Goal: Information Seeking & Learning: Check status

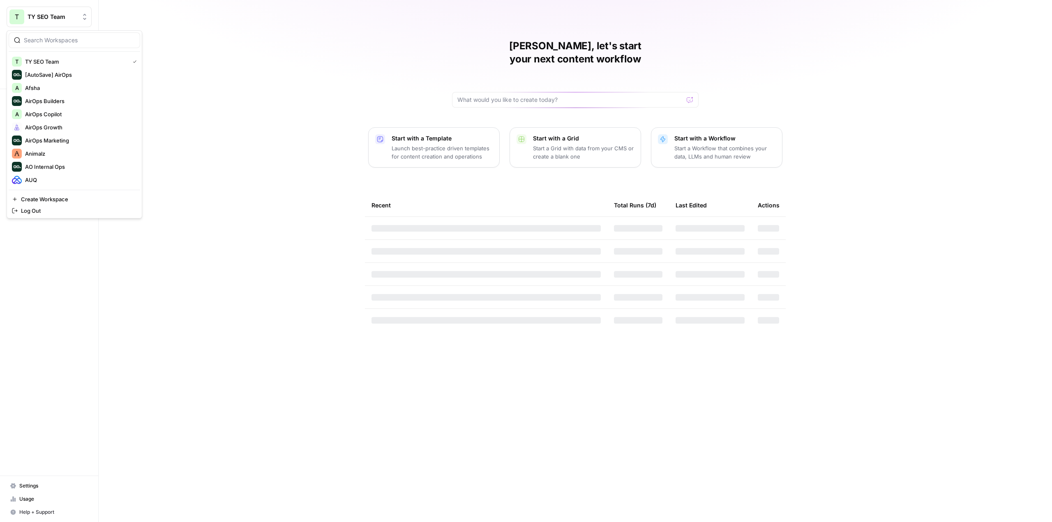
click at [50, 17] on span "TY SEO Team" at bounding box center [53, 17] width 50 height 8
click at [65, 130] on span "AirOps Growth" at bounding box center [79, 127] width 108 height 8
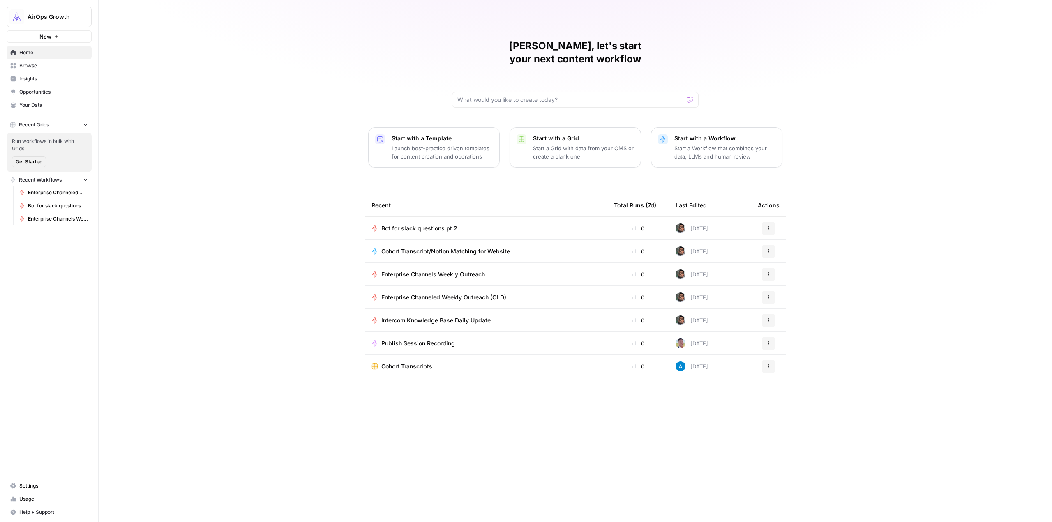
click at [450, 270] on span "Enterprise Channels Weekly Outreach" at bounding box center [433, 274] width 104 height 8
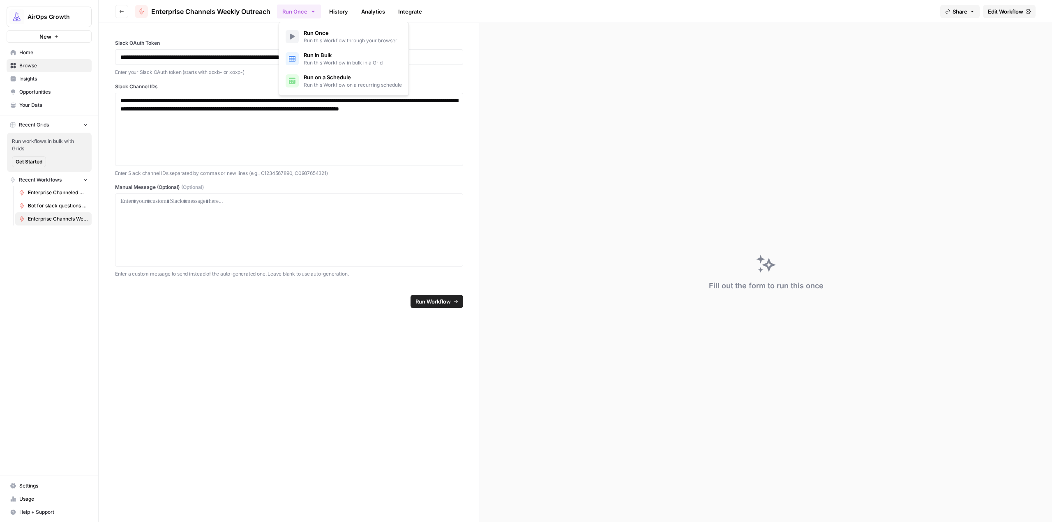
click at [314, 14] on icon "button" at bounding box center [313, 11] width 7 height 7
click at [330, 75] on span "Run on a Schedule" at bounding box center [353, 77] width 98 height 8
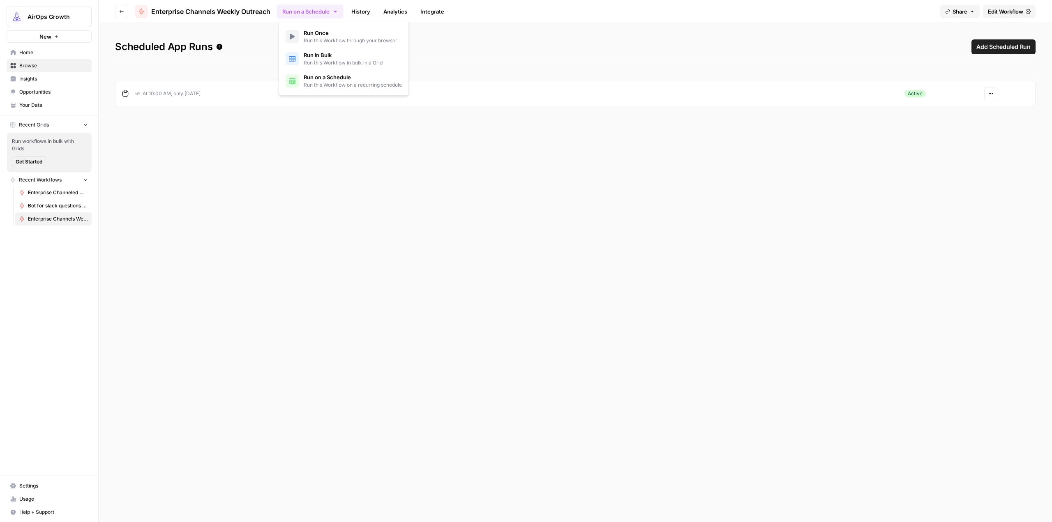
click at [989, 94] on icon "button" at bounding box center [990, 93] width 5 height 5
click at [1010, 138] on span "Delete" at bounding box center [1017, 136] width 35 height 8
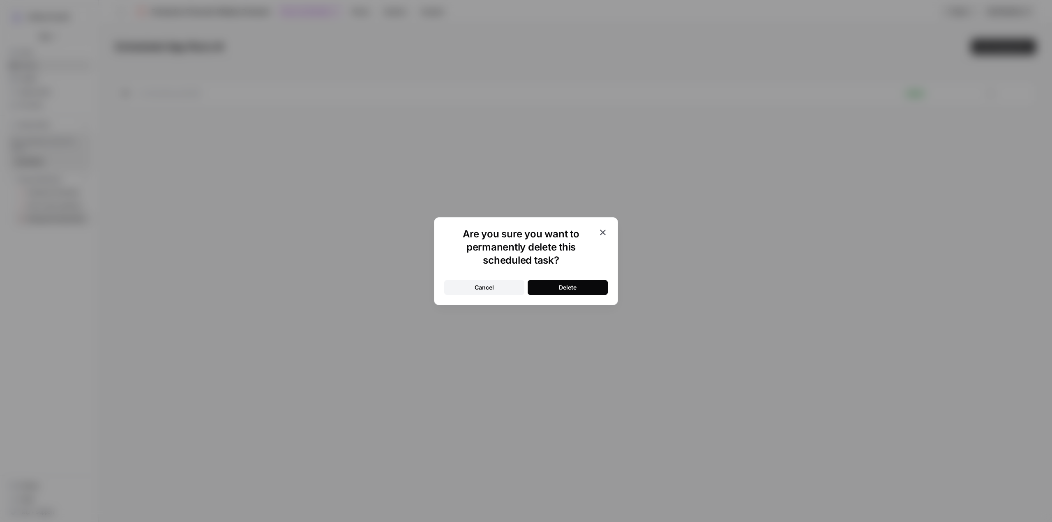
click at [580, 288] on button "Delete" at bounding box center [568, 287] width 80 height 15
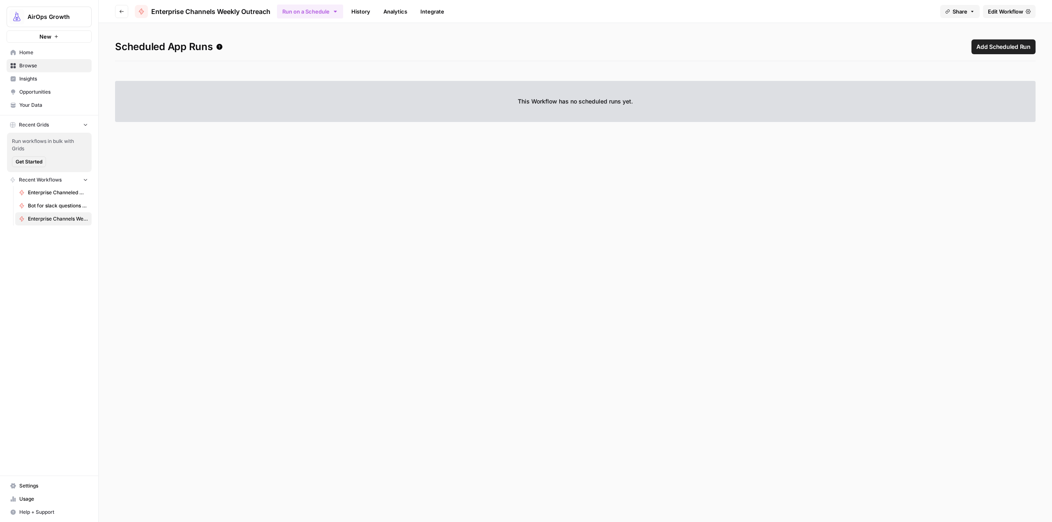
click at [53, 15] on span "AirOps Growth" at bounding box center [53, 17] width 50 height 8
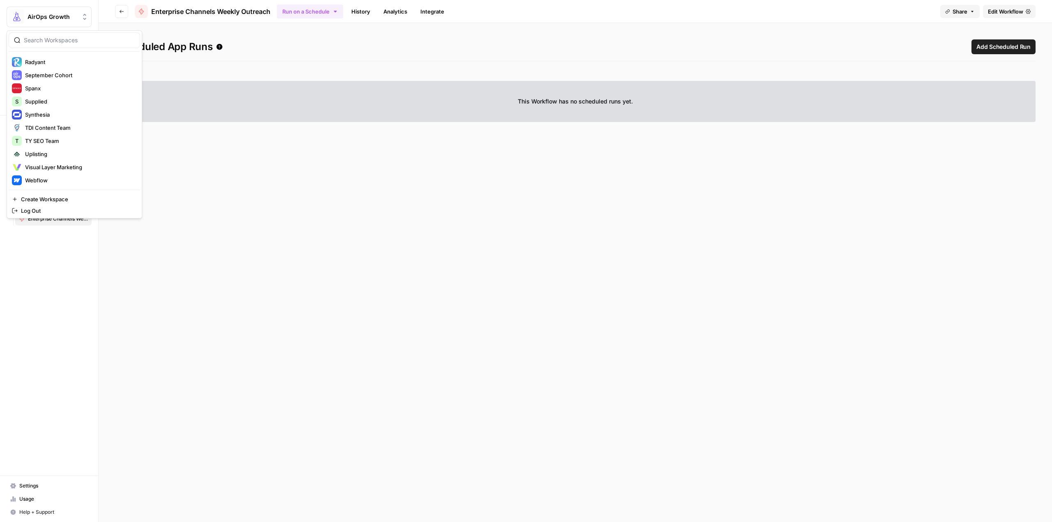
scroll to position [355, 0]
click at [51, 139] on span "TY SEO Team" at bounding box center [79, 140] width 108 height 8
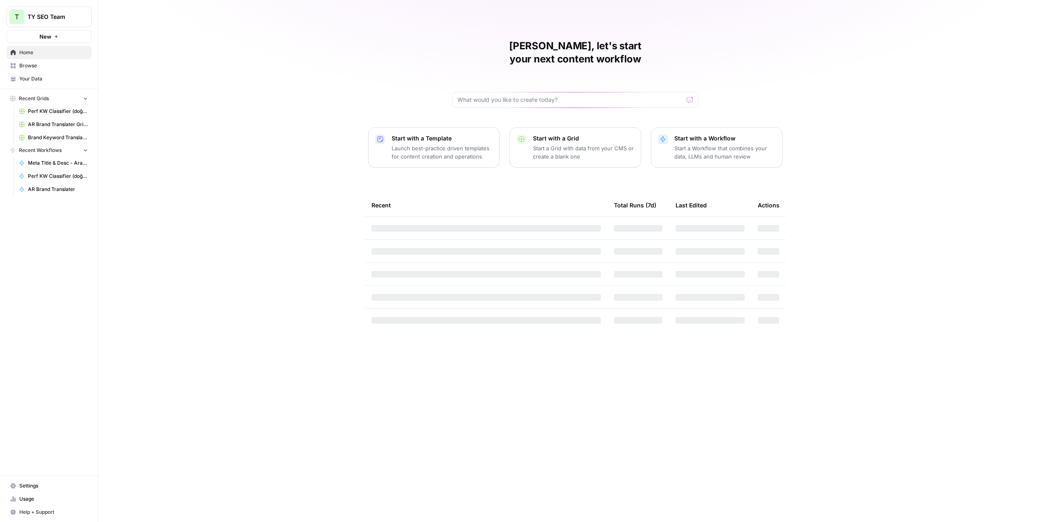
click at [47, 499] on span "Usage" at bounding box center [53, 499] width 69 height 7
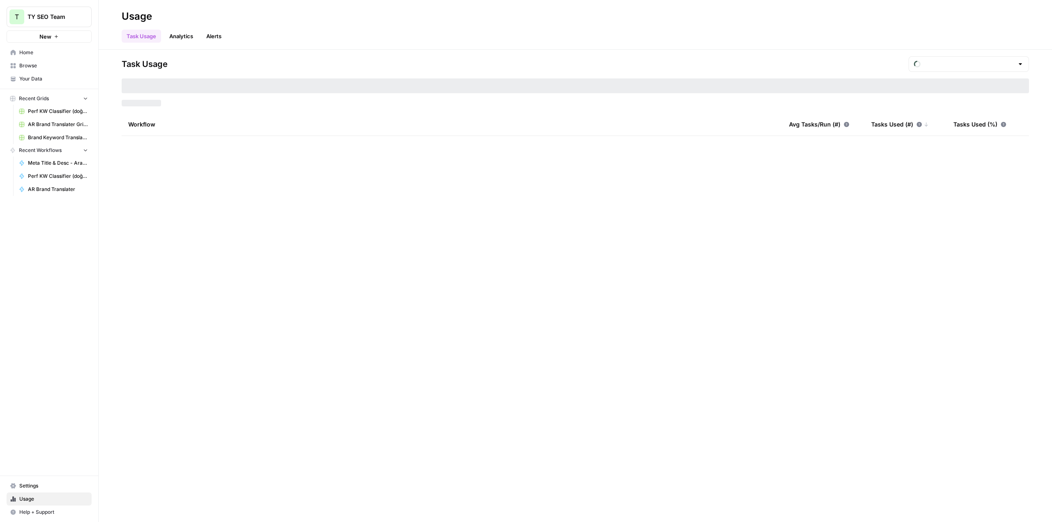
type input "September Tasks"
click at [1001, 69] on div "September Tasks" at bounding box center [969, 64] width 120 height 16
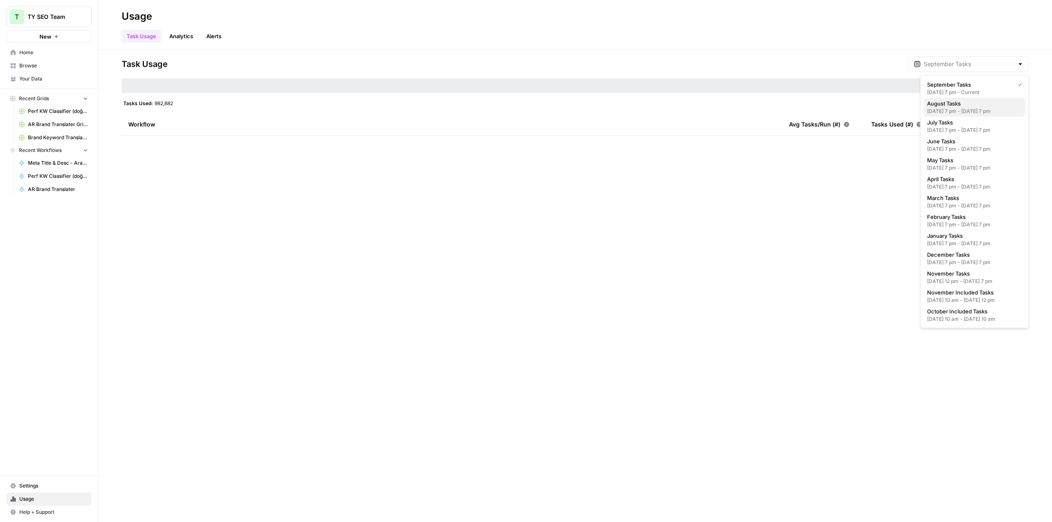
click at [987, 100] on span "August Tasks" at bounding box center [973, 103] width 92 height 8
type input "August Tasks"
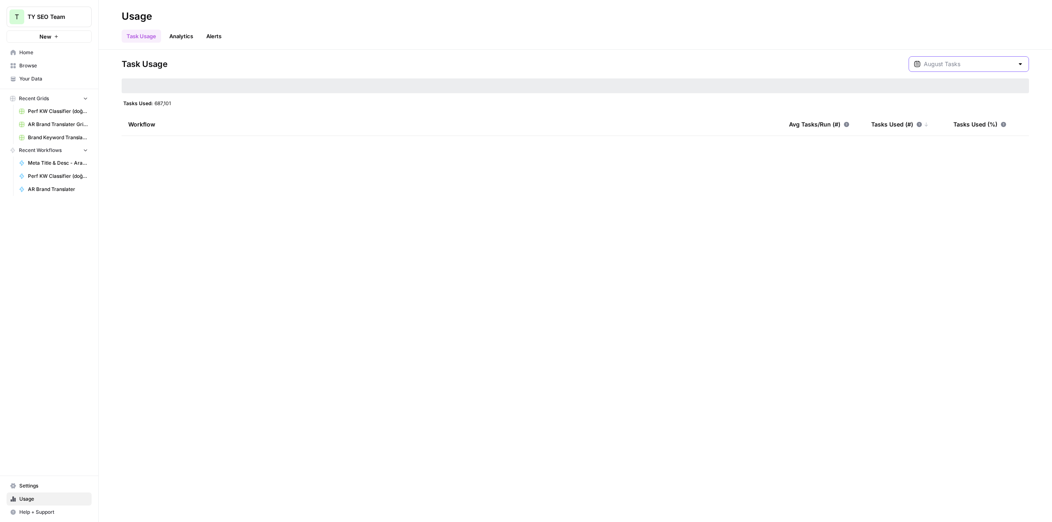
click at [967, 62] on input "text" at bounding box center [969, 64] width 90 height 8
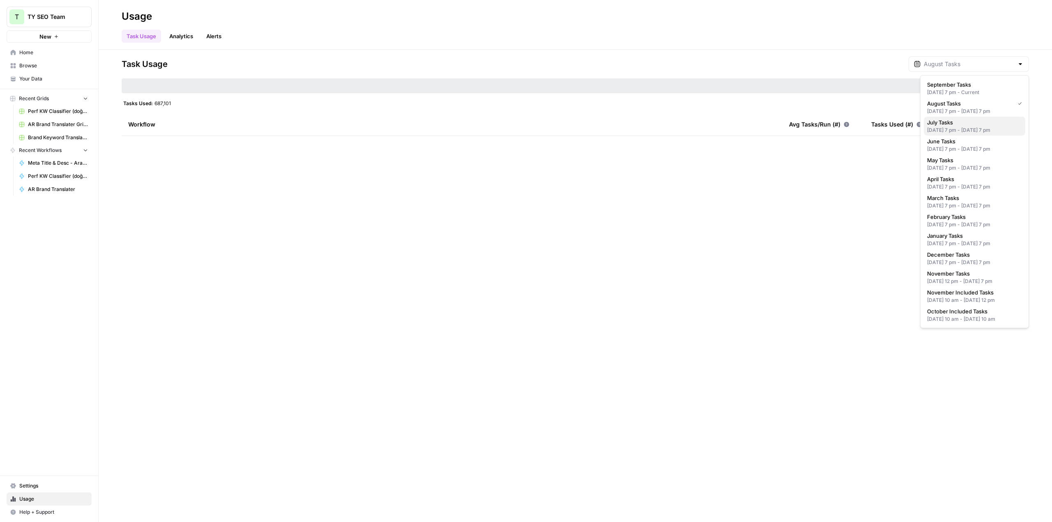
click at [966, 136] on button "July Tasks Jun 30, 2025 7 pm - Jul 31, 2025 7 pm" at bounding box center [975, 126] width 102 height 19
type input "July Tasks"
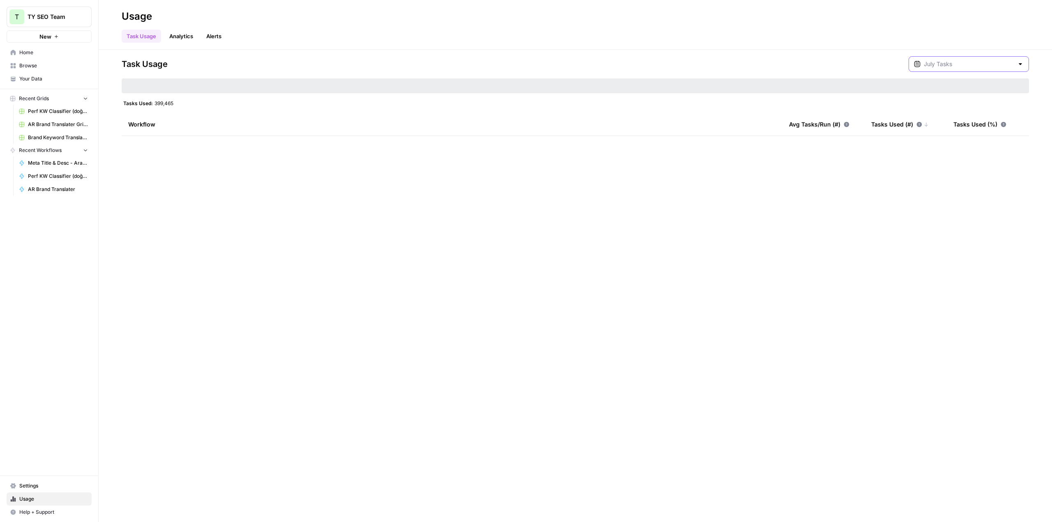
click at [972, 66] on input "text" at bounding box center [969, 64] width 90 height 8
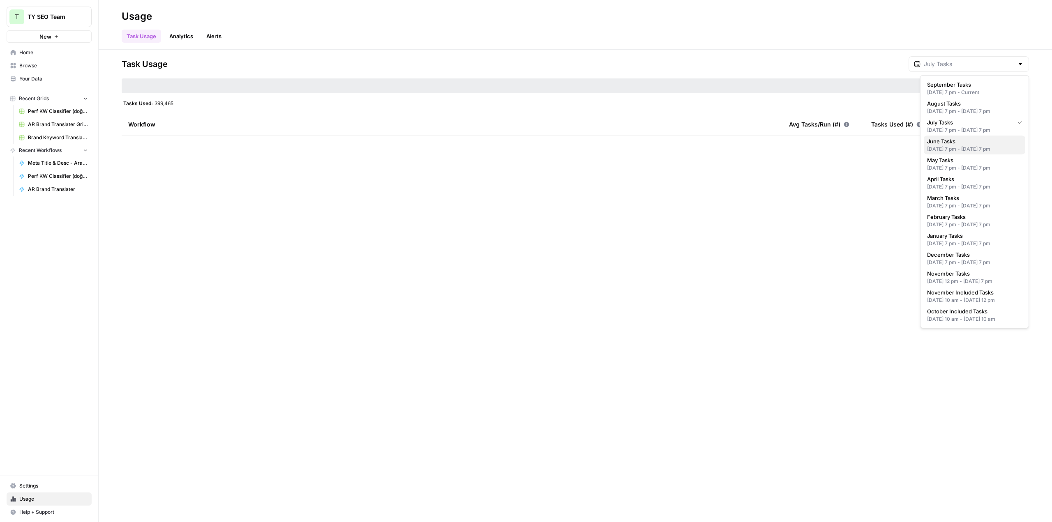
click at [994, 153] on div "May 31, 2025 7 pm - Jun 30, 2025 7 pm" at bounding box center [974, 148] width 95 height 7
type input "June Tasks"
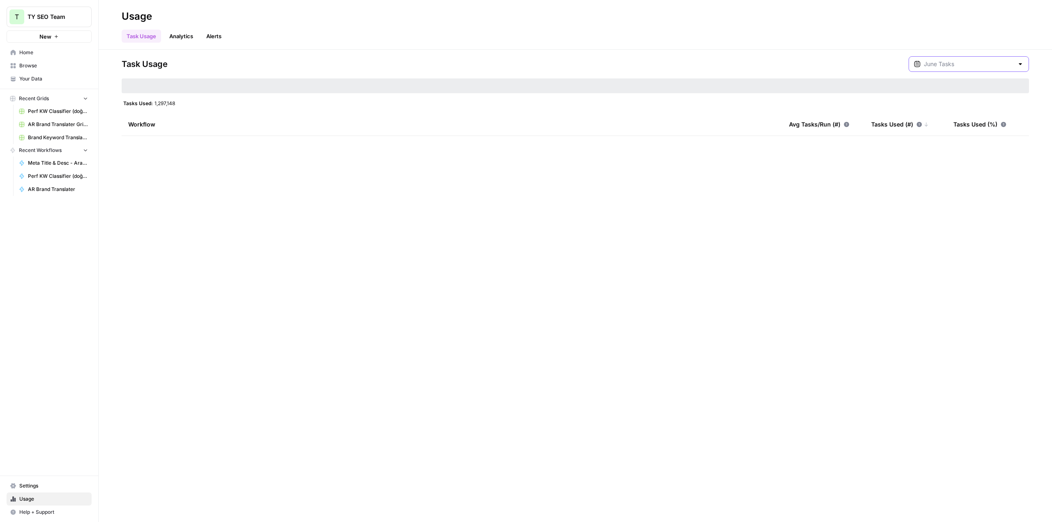
click at [955, 62] on input "text" at bounding box center [969, 64] width 90 height 8
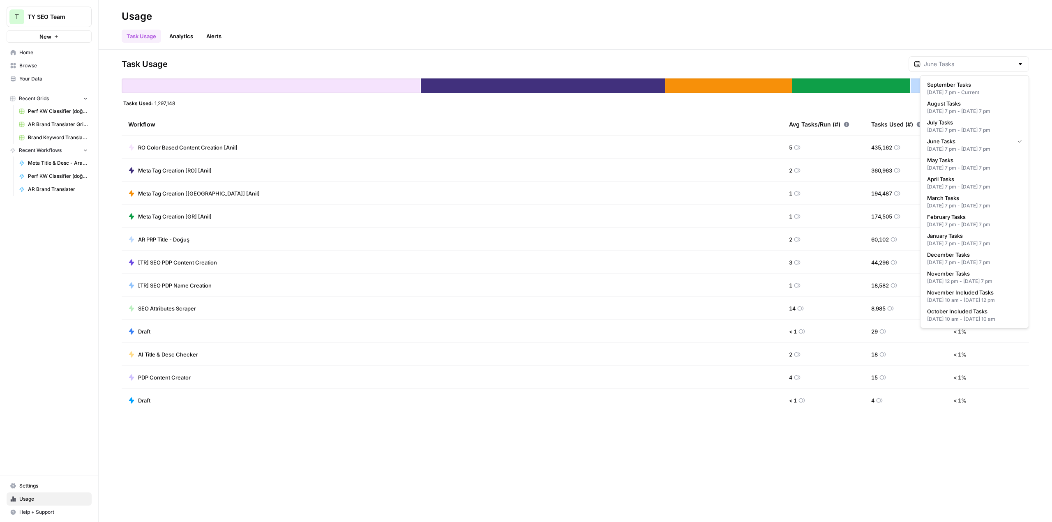
type input "June Tasks"
click at [678, 26] on div "Task Usage Analytics Alerts" at bounding box center [575, 33] width 907 height 20
